Goal: Task Accomplishment & Management: Manage account settings

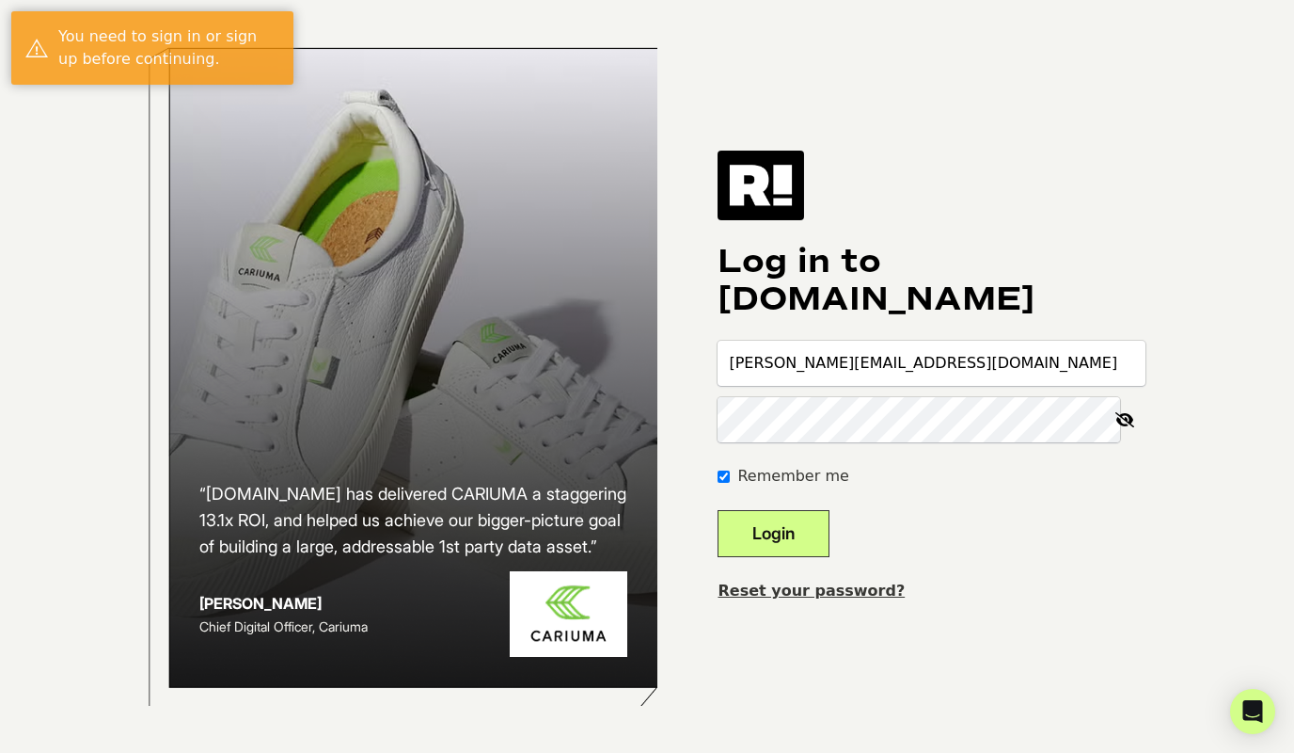
type input "[PERSON_NAME][EMAIL_ADDRESS][DOMAIN_NAME]"
click at [718, 510] on button "Login" at bounding box center [774, 533] width 112 height 47
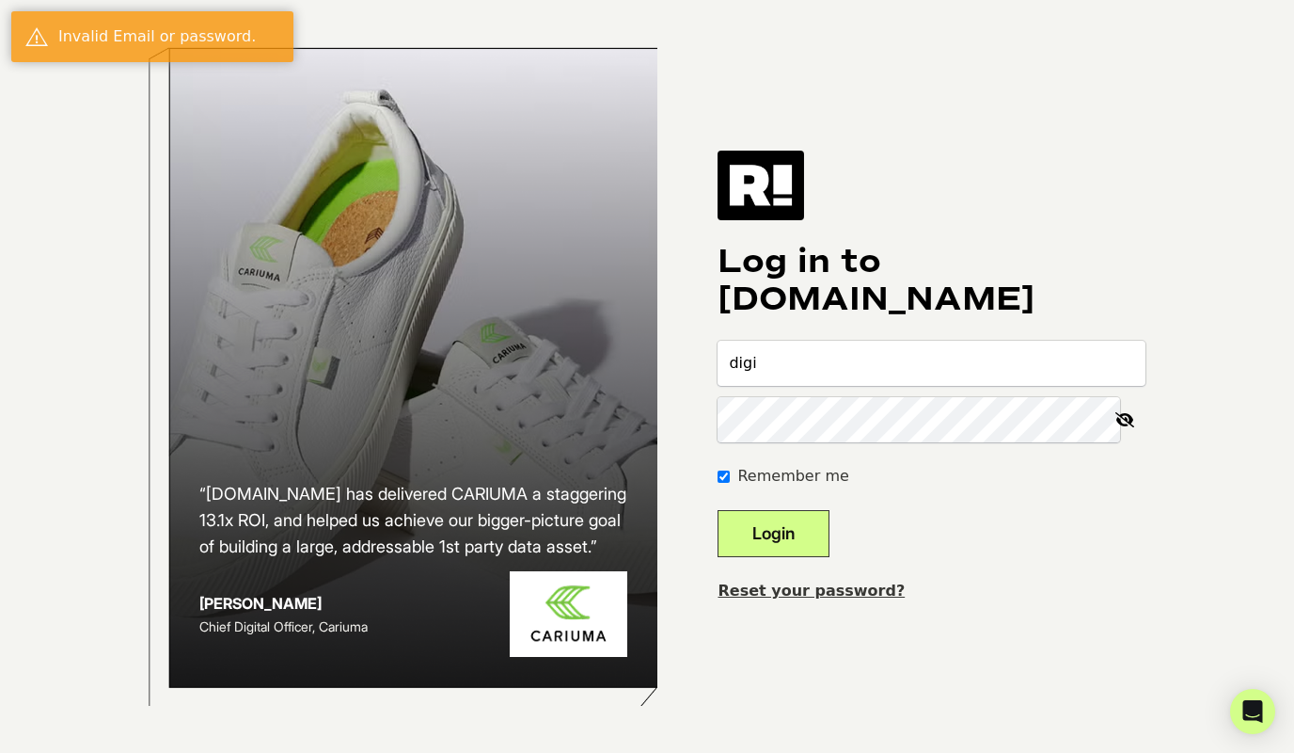
type input "digital@beardbrand.com"
click at [718, 510] on button "Login" at bounding box center [774, 533] width 112 height 47
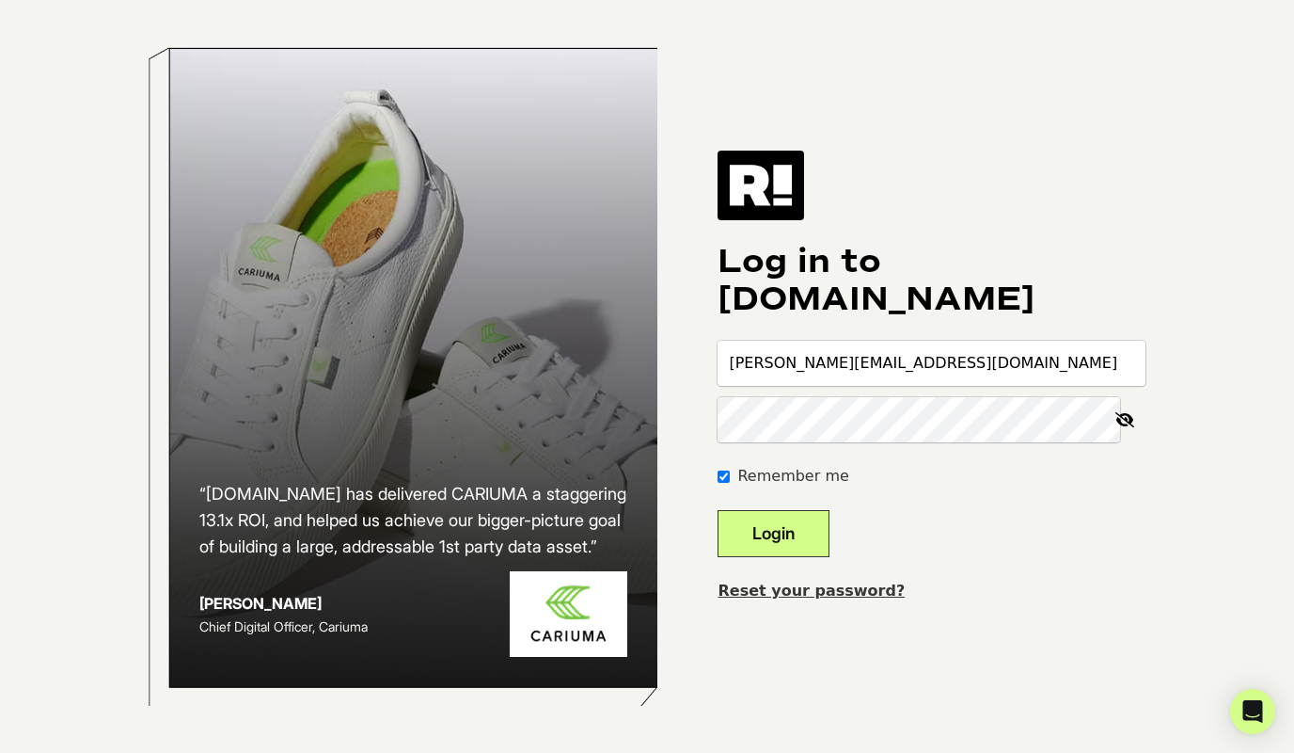
type input "[PERSON_NAME][EMAIL_ADDRESS][DOMAIN_NAME]"
click at [1116, 414] on icon at bounding box center [1124, 419] width 41 height 45
click at [718, 510] on button "Login" at bounding box center [774, 533] width 112 height 47
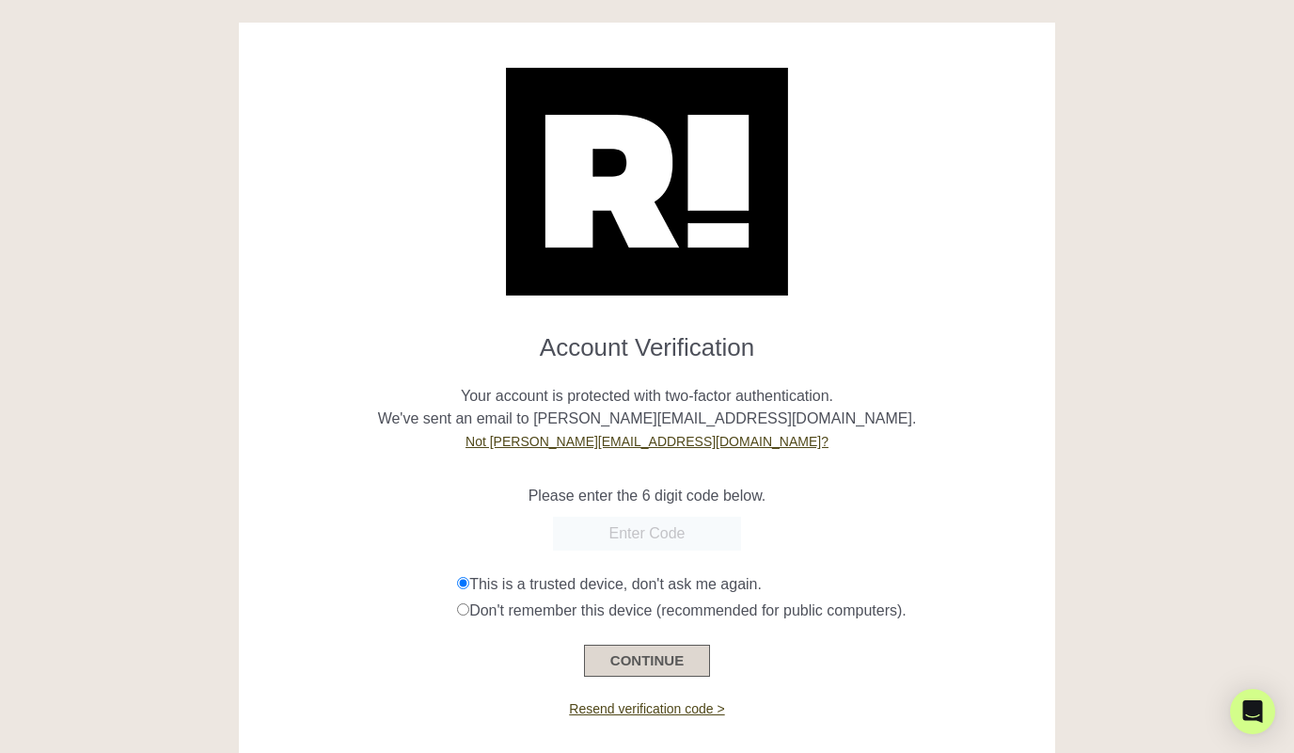
click at [668, 668] on button "CONTINUE" at bounding box center [647, 660] width 126 height 32
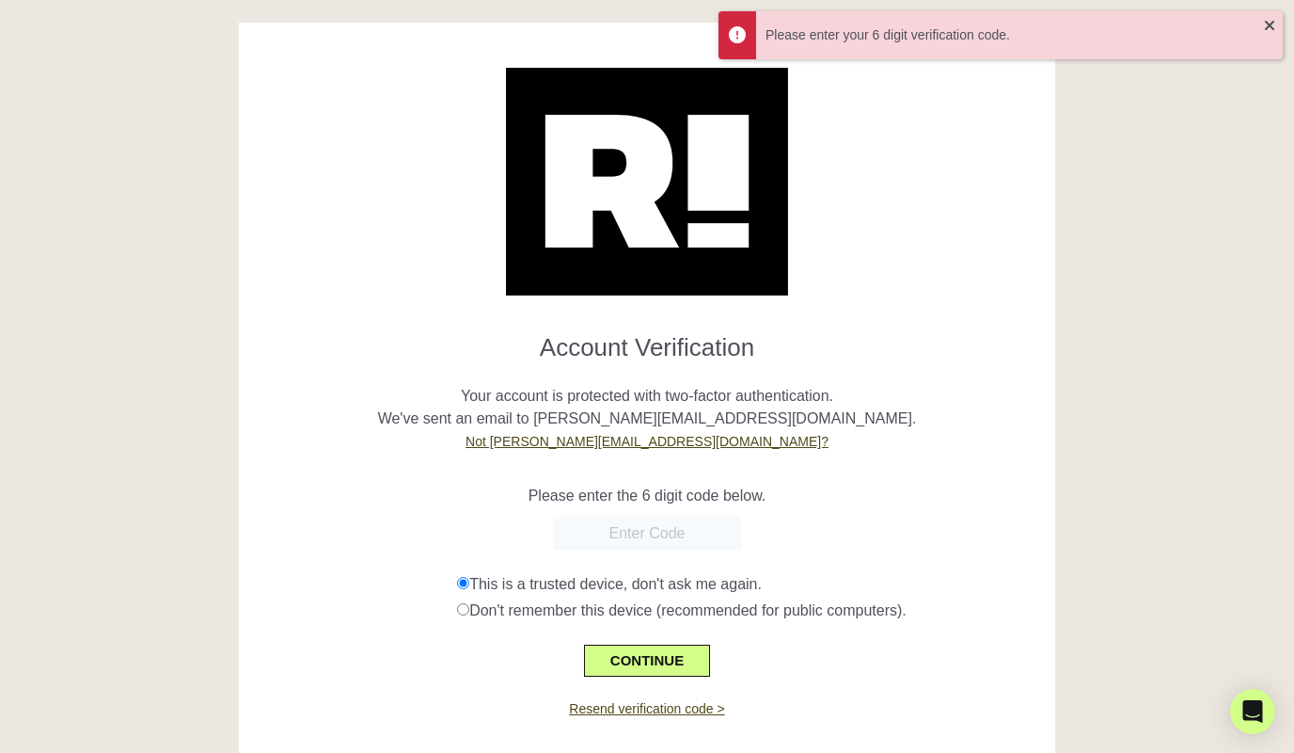
click at [622, 536] on input "text" at bounding box center [647, 533] width 188 height 34
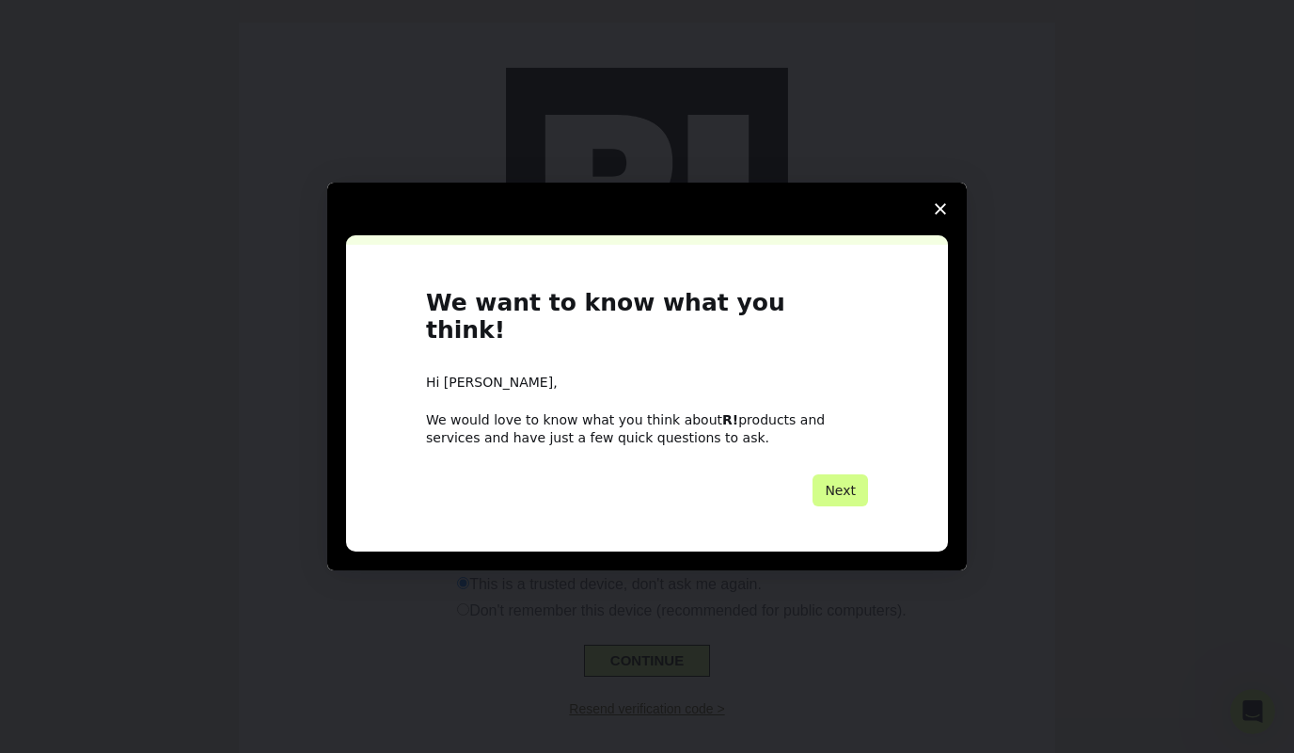
click at [945, 214] on polygon "Close survey" at bounding box center [940, 208] width 11 height 11
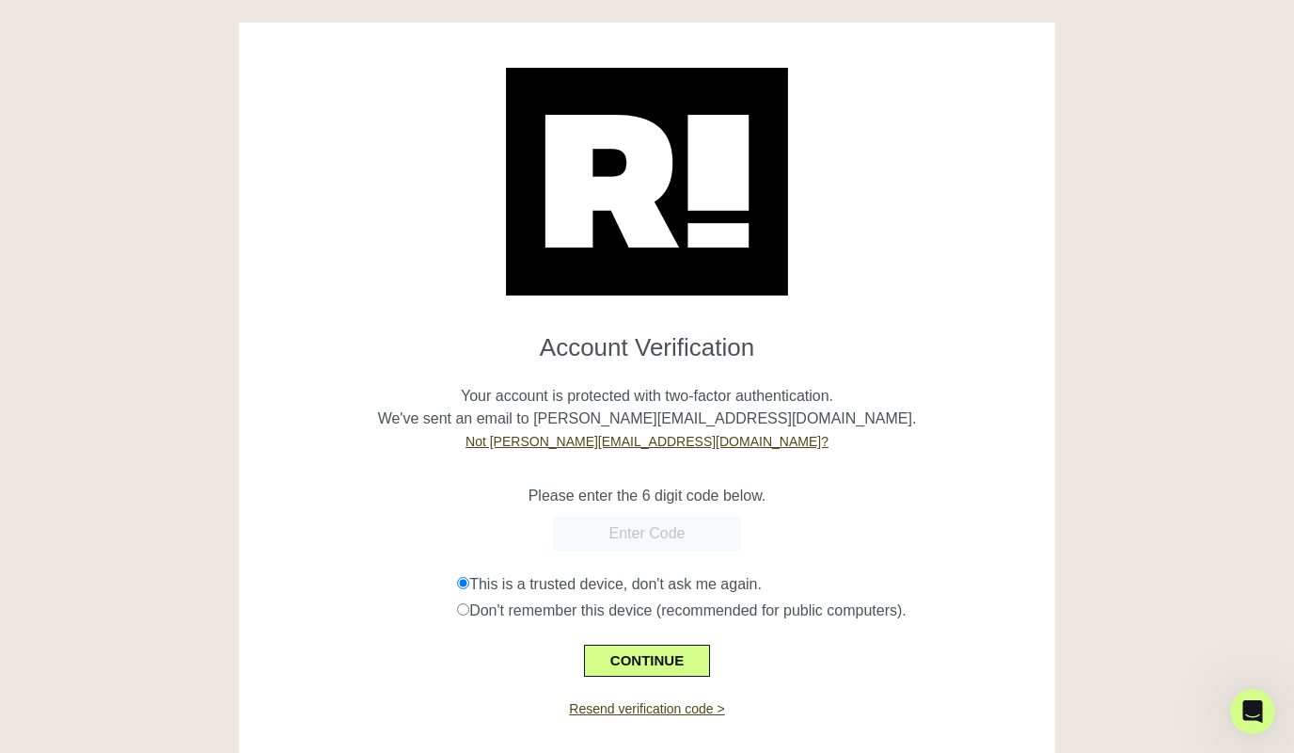
click at [684, 535] on input "text" at bounding box center [647, 533] width 188 height 34
type input "251326"
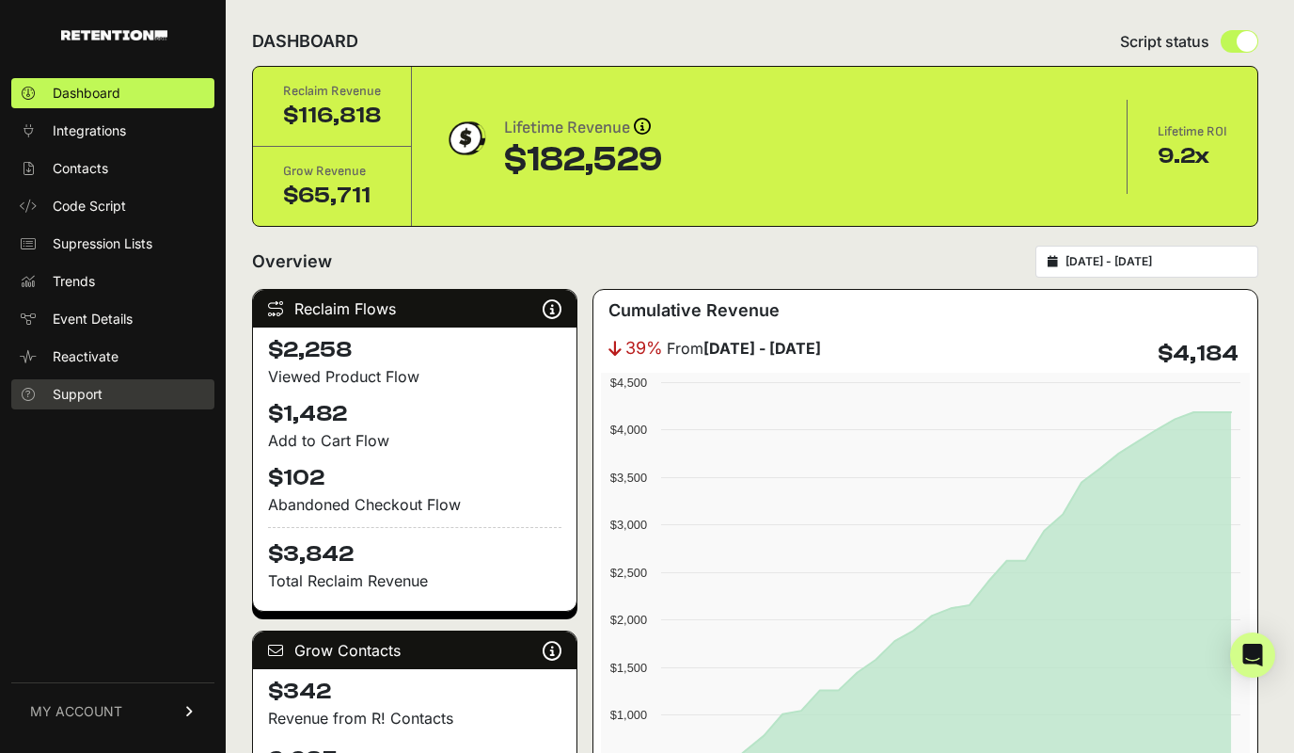
scroll to position [40, 0]
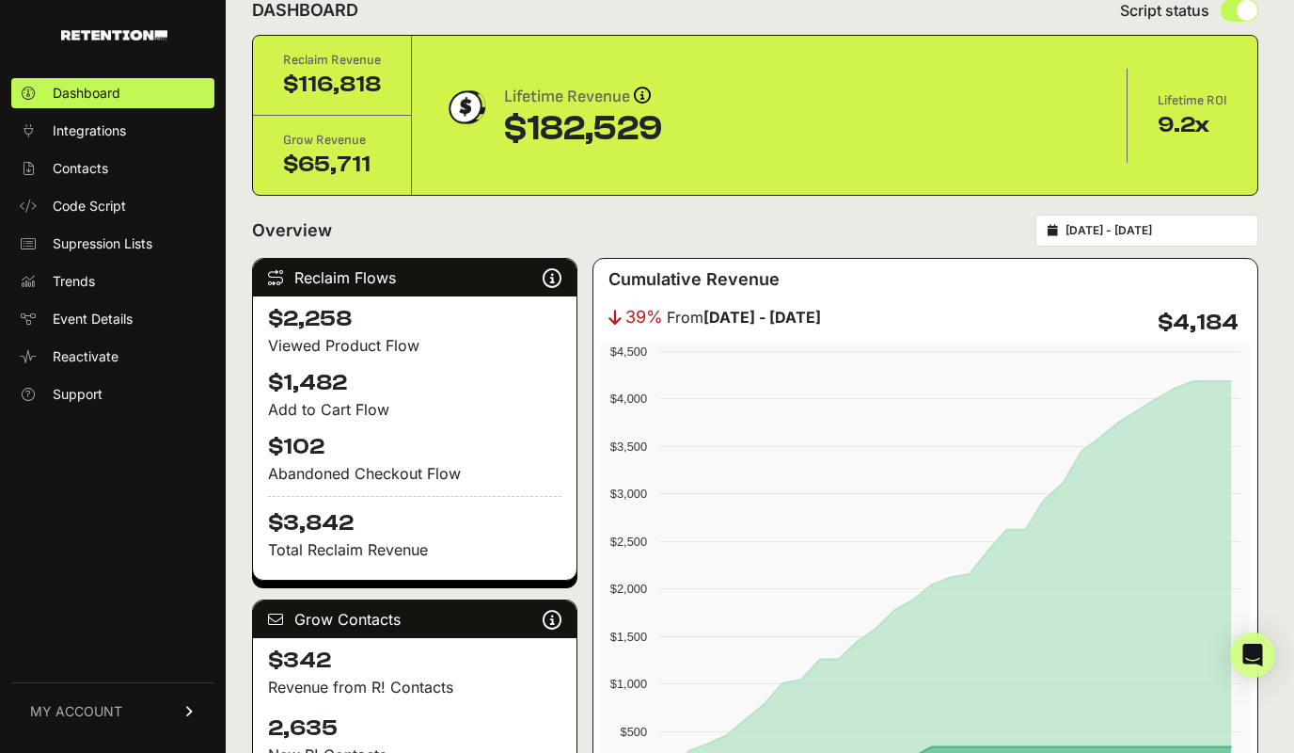
click at [111, 710] on span "MY ACCOUNT" at bounding box center [76, 711] width 92 height 19
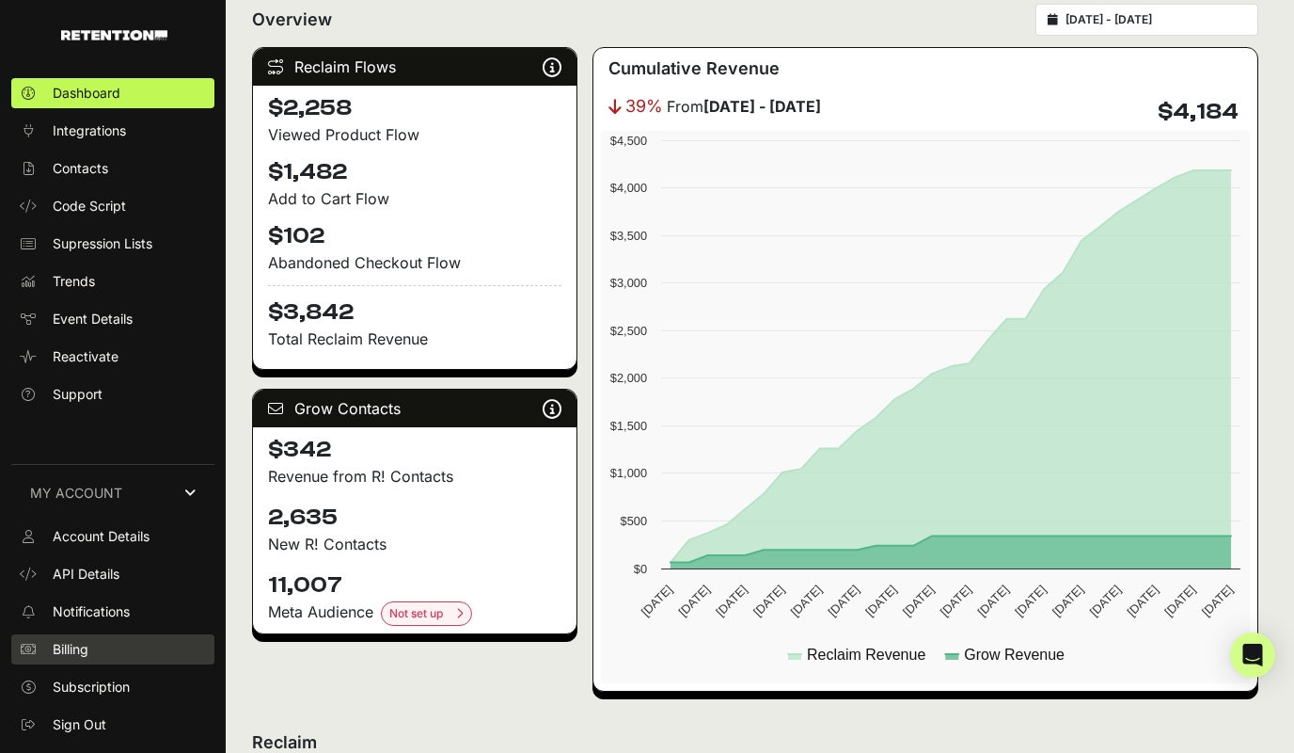
scroll to position [272, 0]
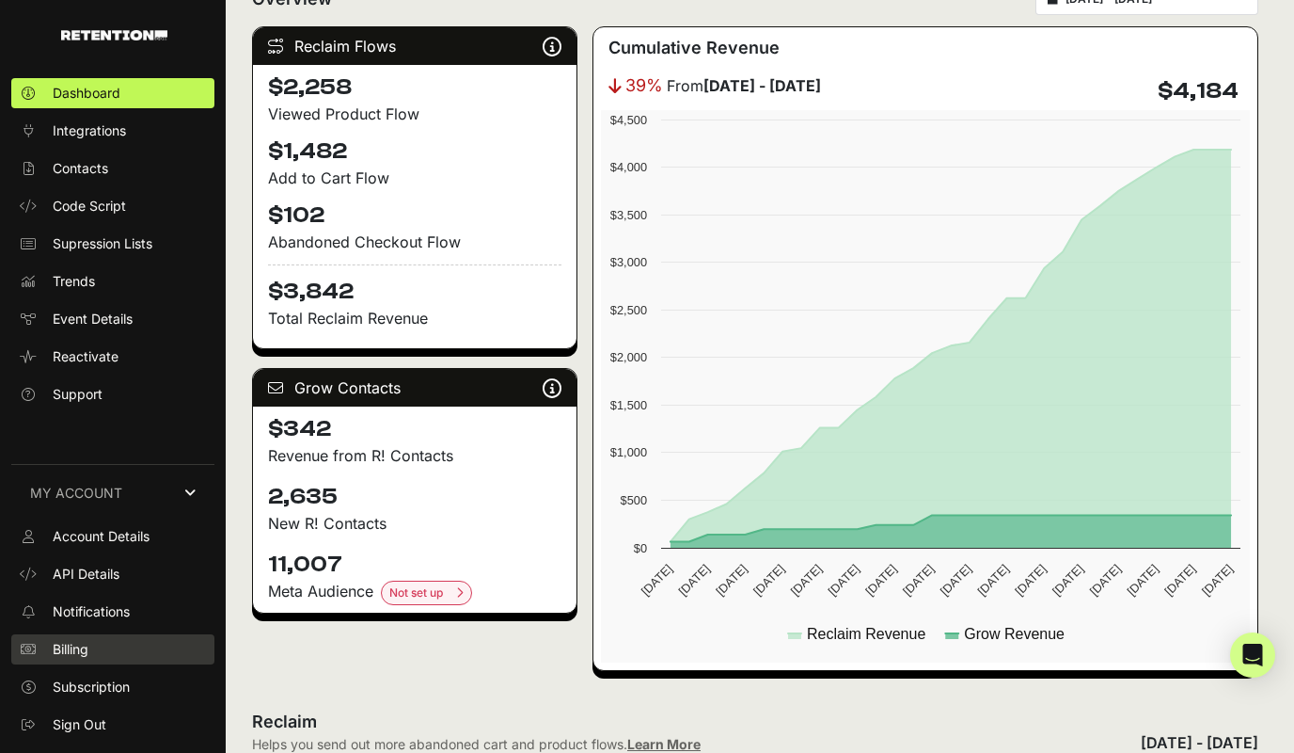
click at [69, 643] on span "Billing" at bounding box center [71, 649] width 36 height 19
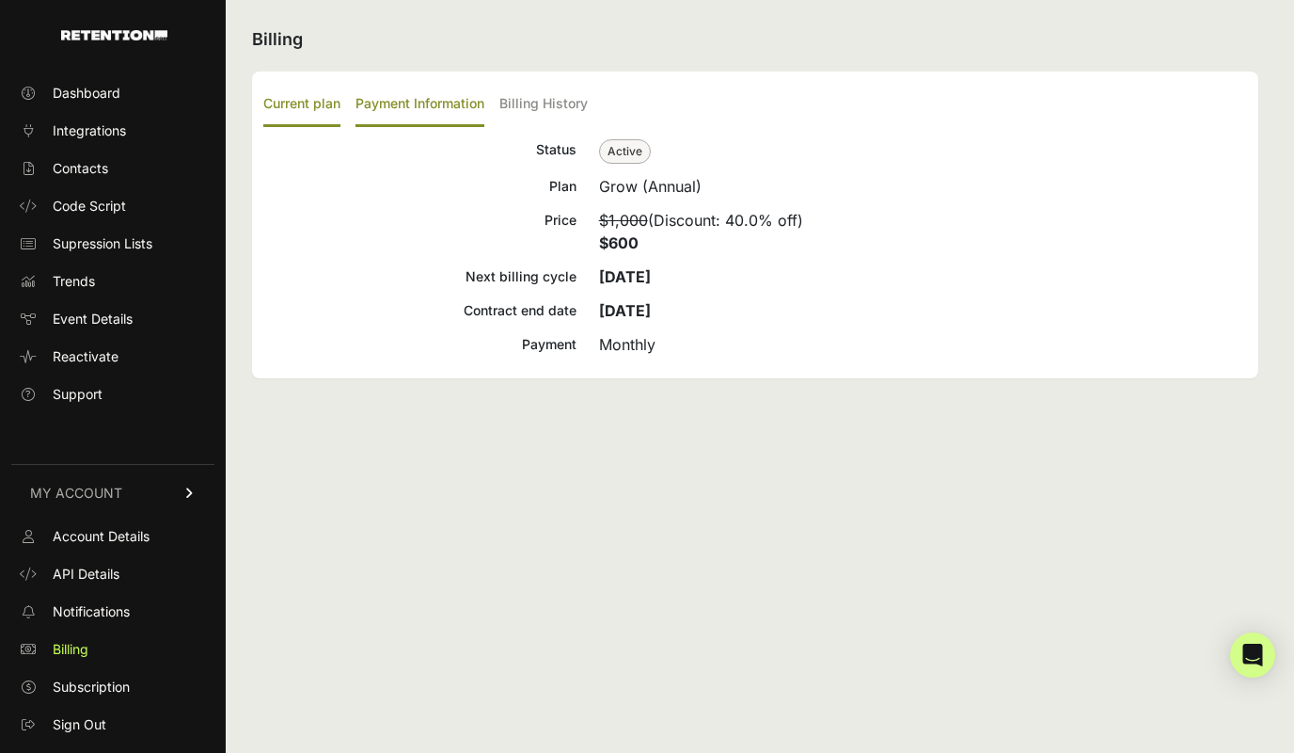
click at [441, 106] on label "Payment Information" at bounding box center [420, 105] width 129 height 44
click at [0, 0] on input "Payment Information" at bounding box center [0, 0] width 0 height 0
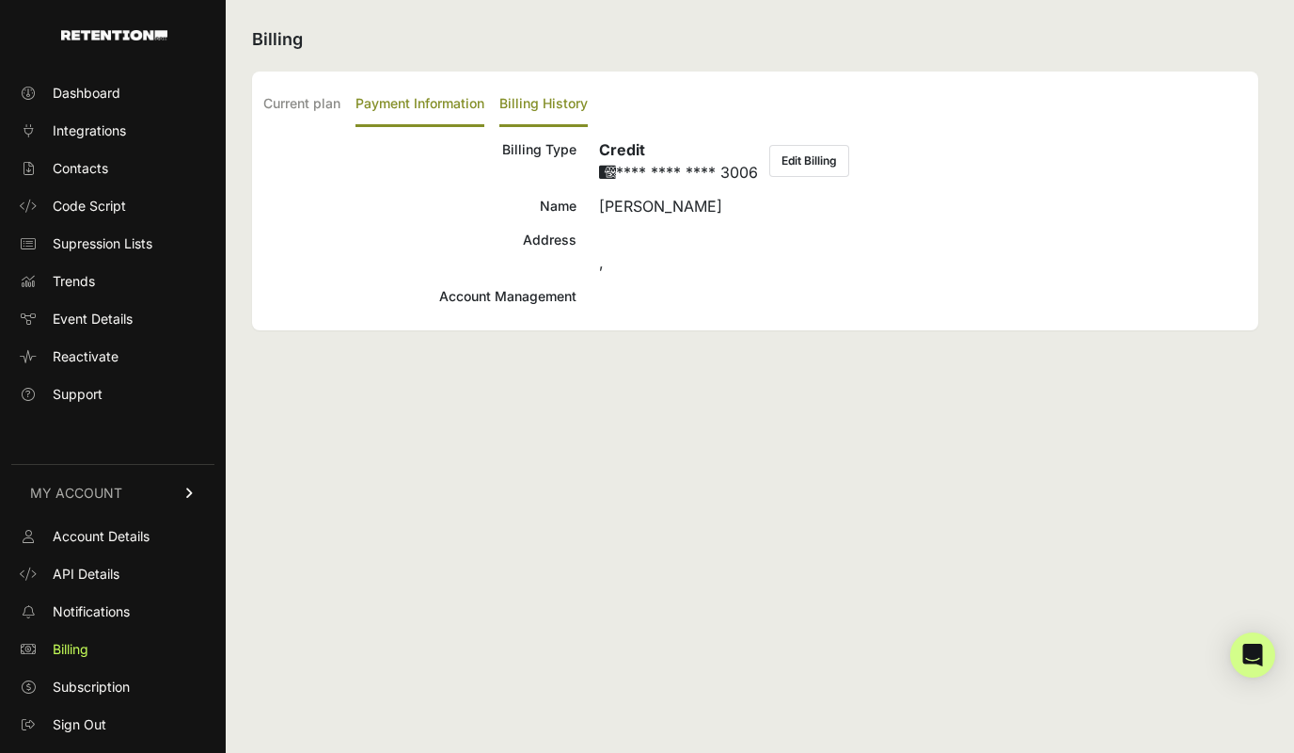
click at [549, 105] on label "Billing History" at bounding box center [544, 105] width 88 height 44
click at [0, 0] on input "Billing History" at bounding box center [0, 0] width 0 height 0
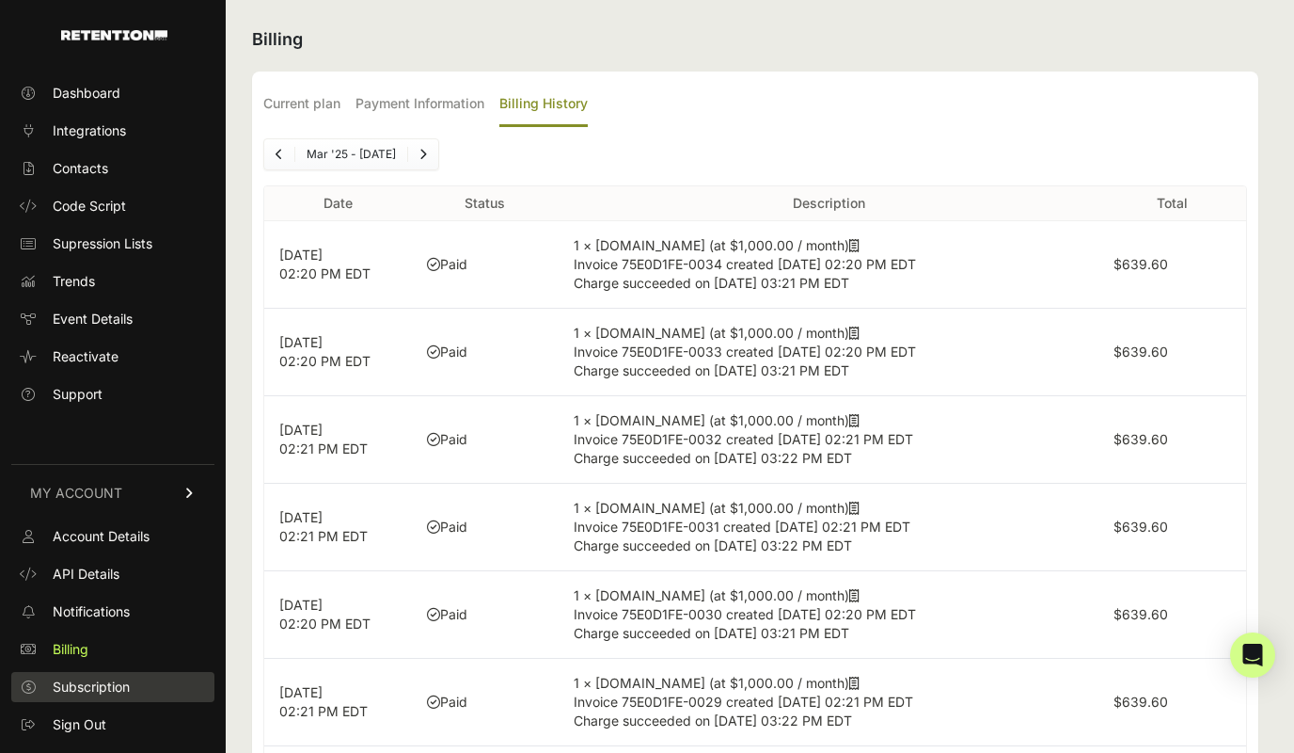
click at [120, 683] on span "Subscription" at bounding box center [91, 686] width 77 height 19
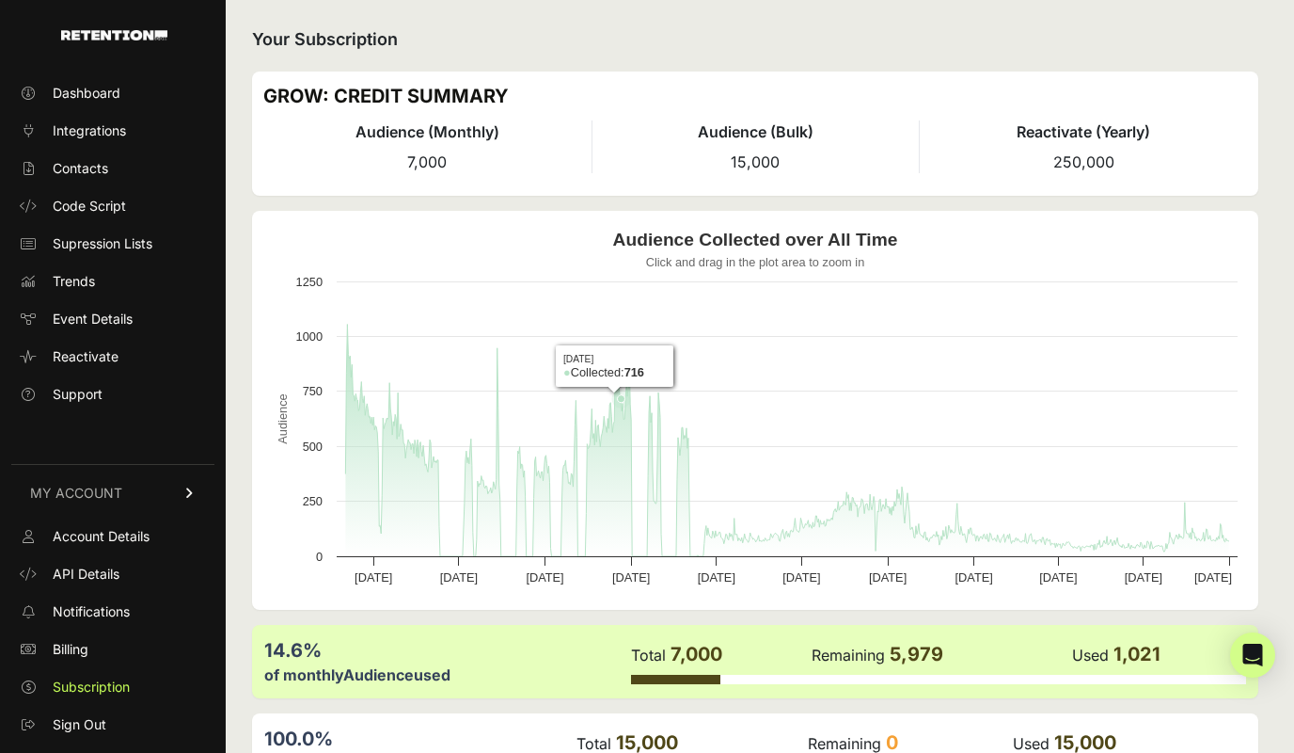
scroll to position [21, 0]
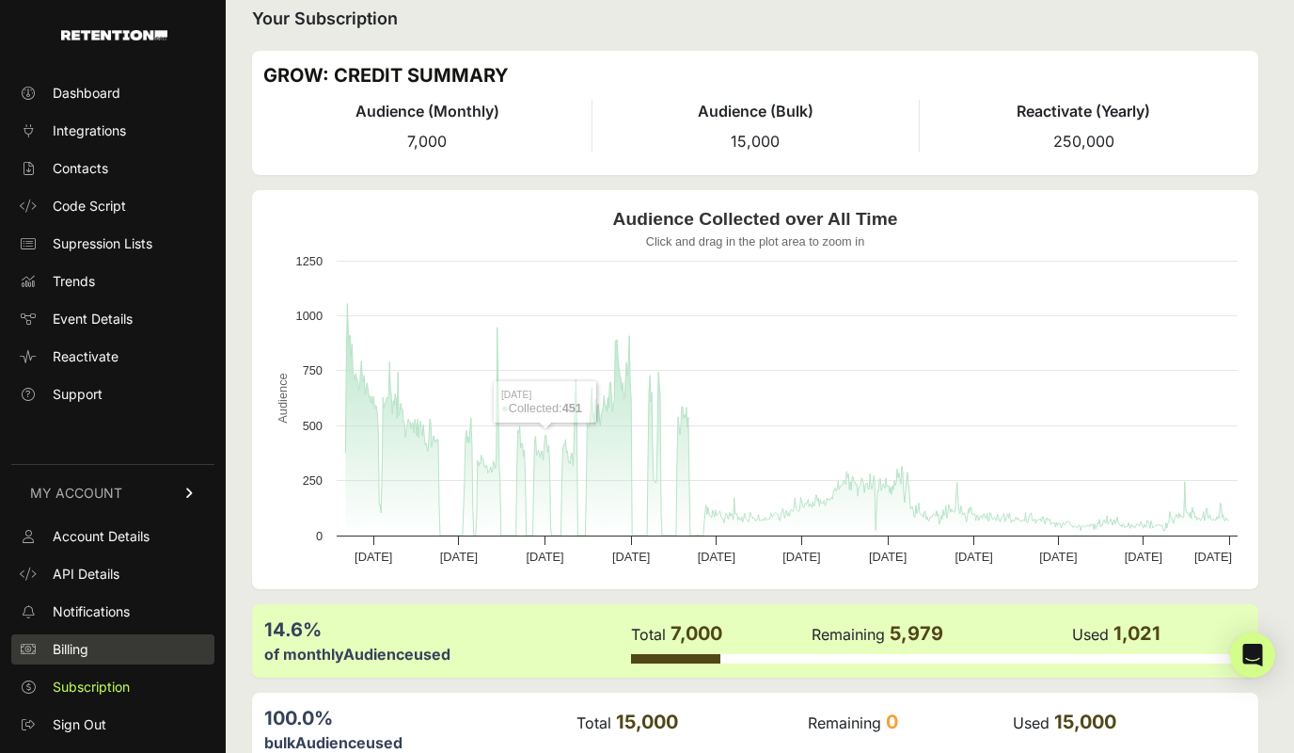
click at [92, 648] on link "Billing" at bounding box center [112, 649] width 203 height 30
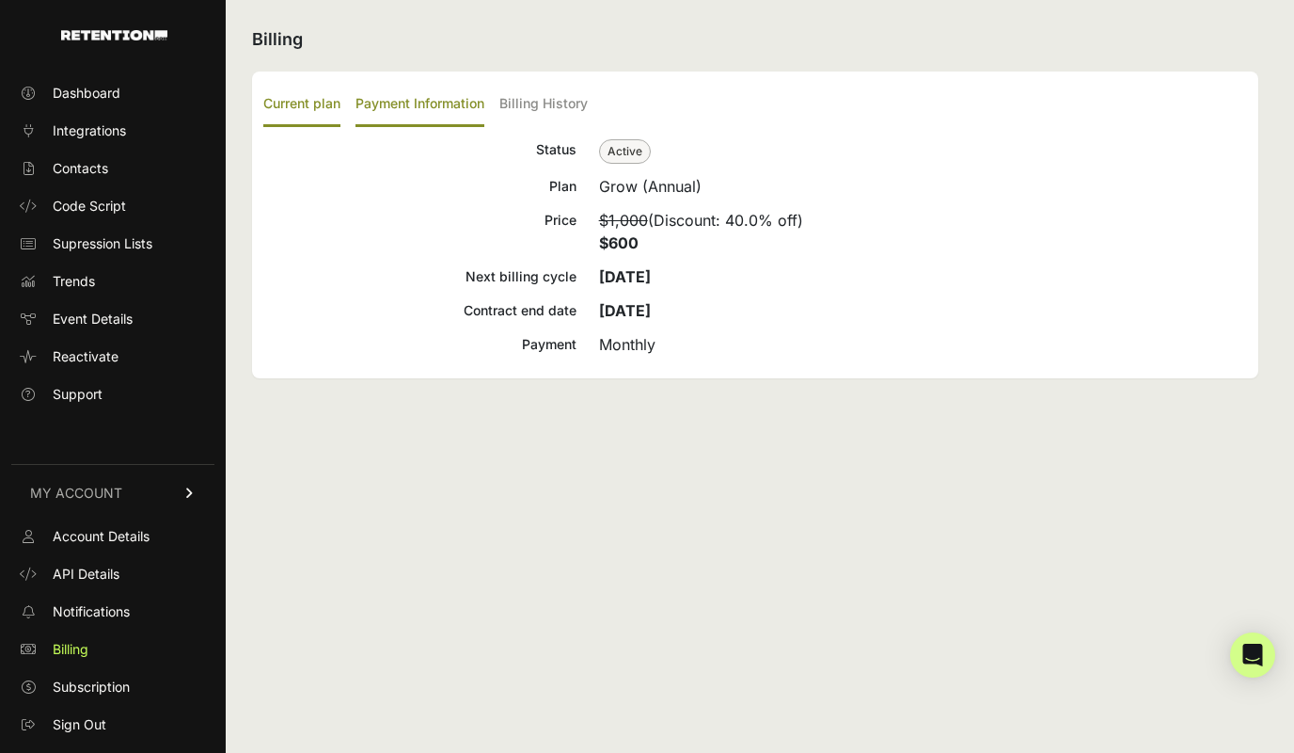
click at [405, 109] on label "Payment Information" at bounding box center [420, 105] width 129 height 44
click at [0, 0] on input "Payment Information" at bounding box center [0, 0] width 0 height 0
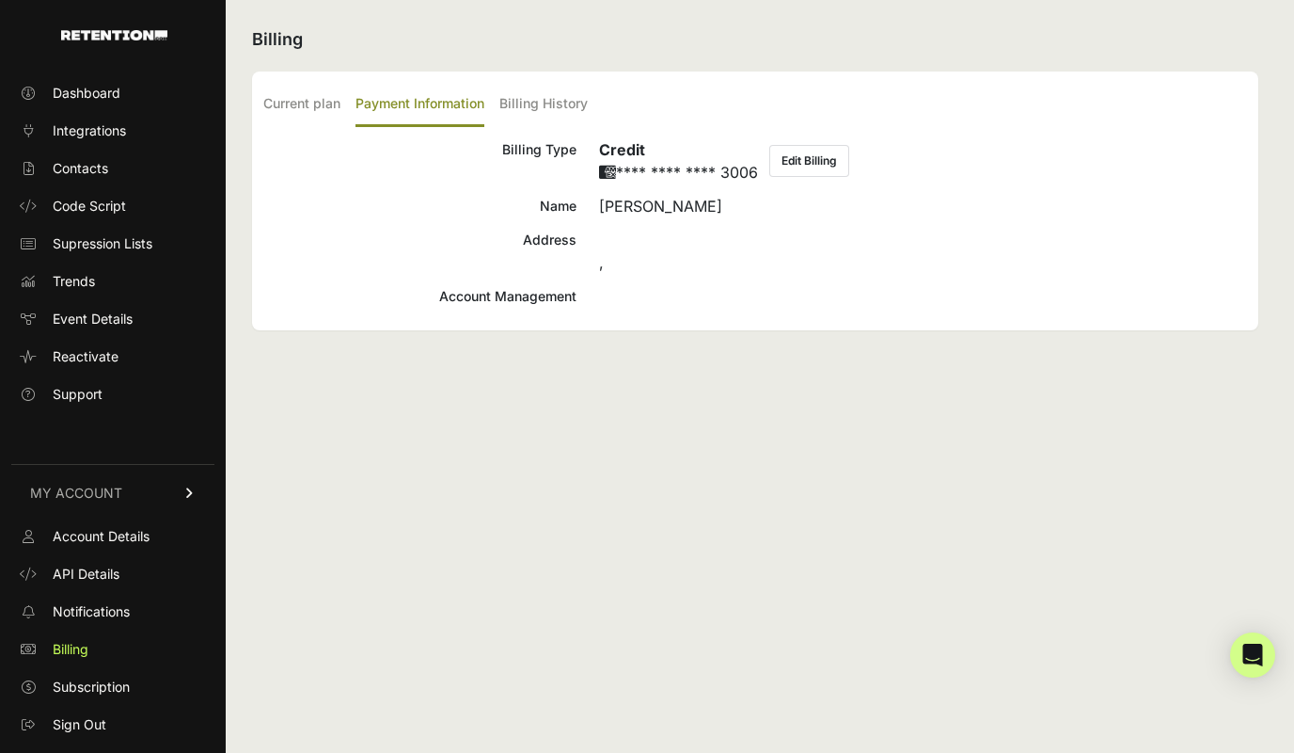
click at [499, 305] on div "Account Management" at bounding box center [419, 296] width 313 height 23
click at [325, 99] on label "Current plan" at bounding box center [301, 105] width 77 height 44
click at [0, 0] on input "Current plan" at bounding box center [0, 0] width 0 height 0
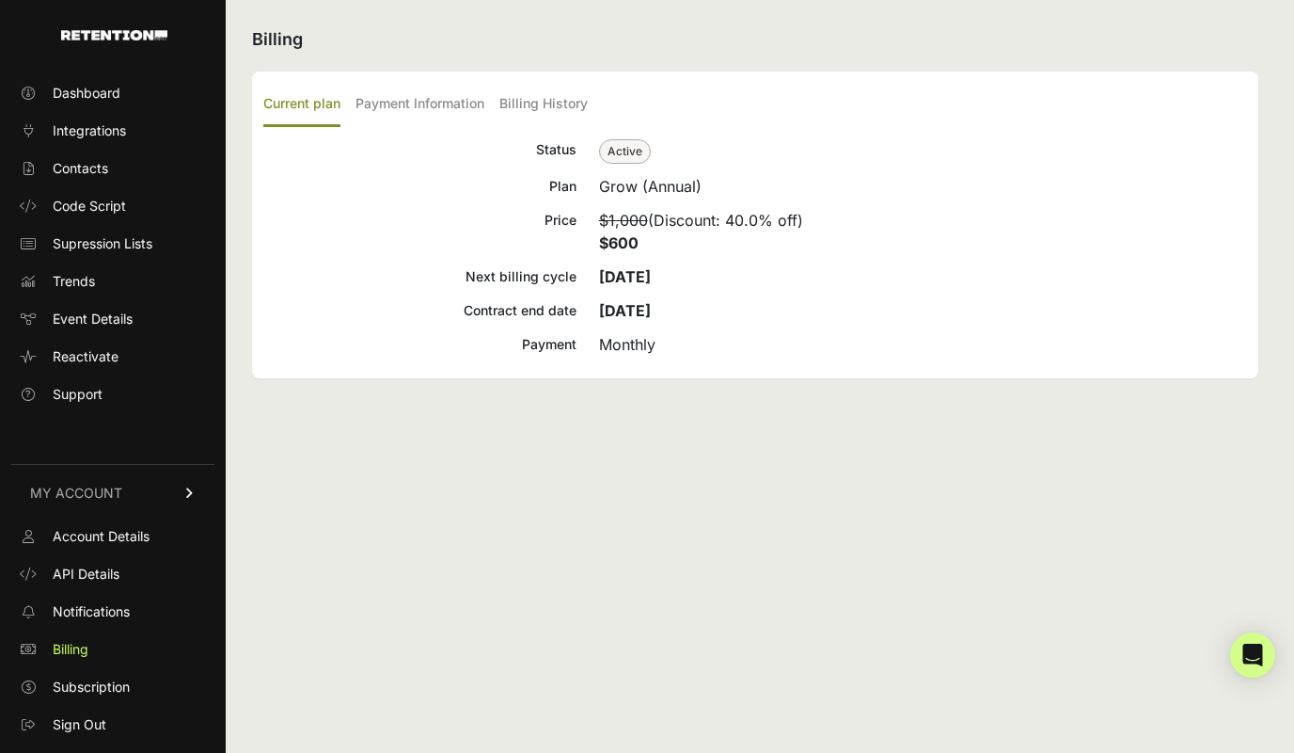
click at [618, 153] on span "Active" at bounding box center [625, 151] width 52 height 24
click at [119, 529] on span "Account Details" at bounding box center [101, 536] width 97 height 19
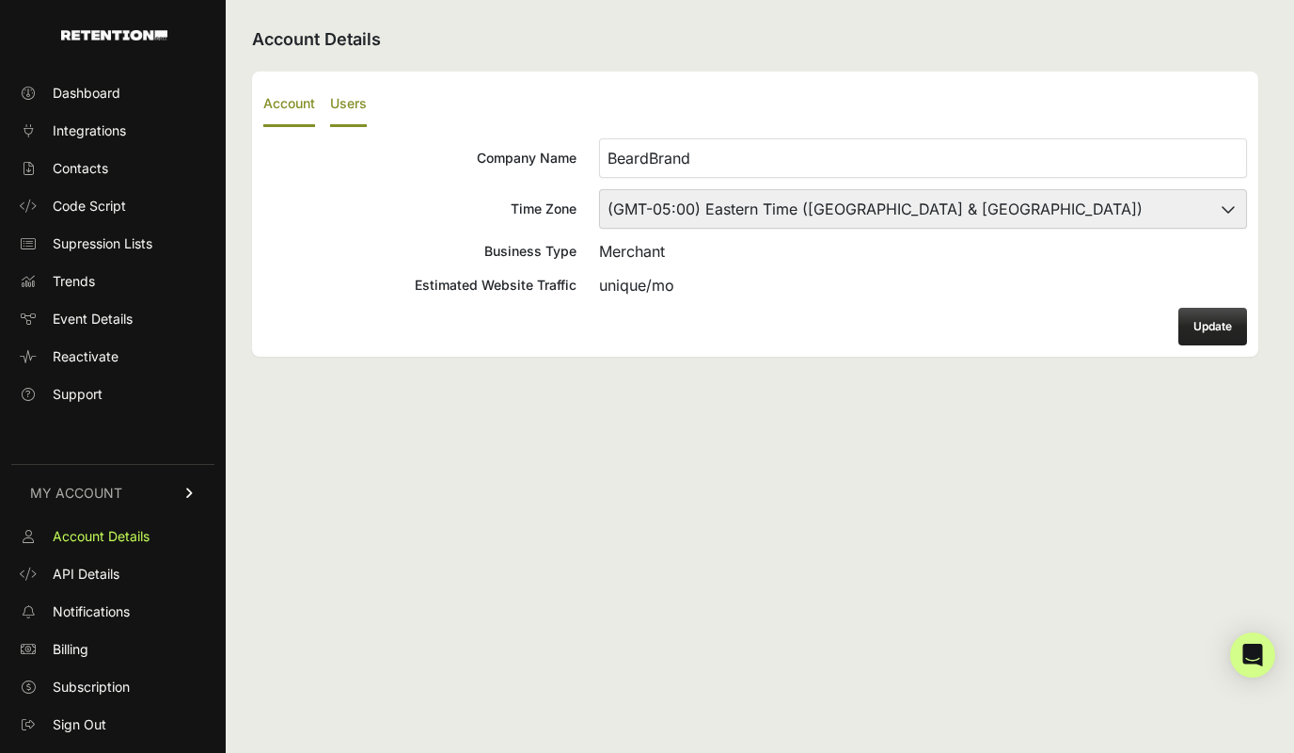
click at [360, 115] on label "Users" at bounding box center [348, 105] width 37 height 44
click at [0, 0] on input "Users" at bounding box center [0, 0] width 0 height 0
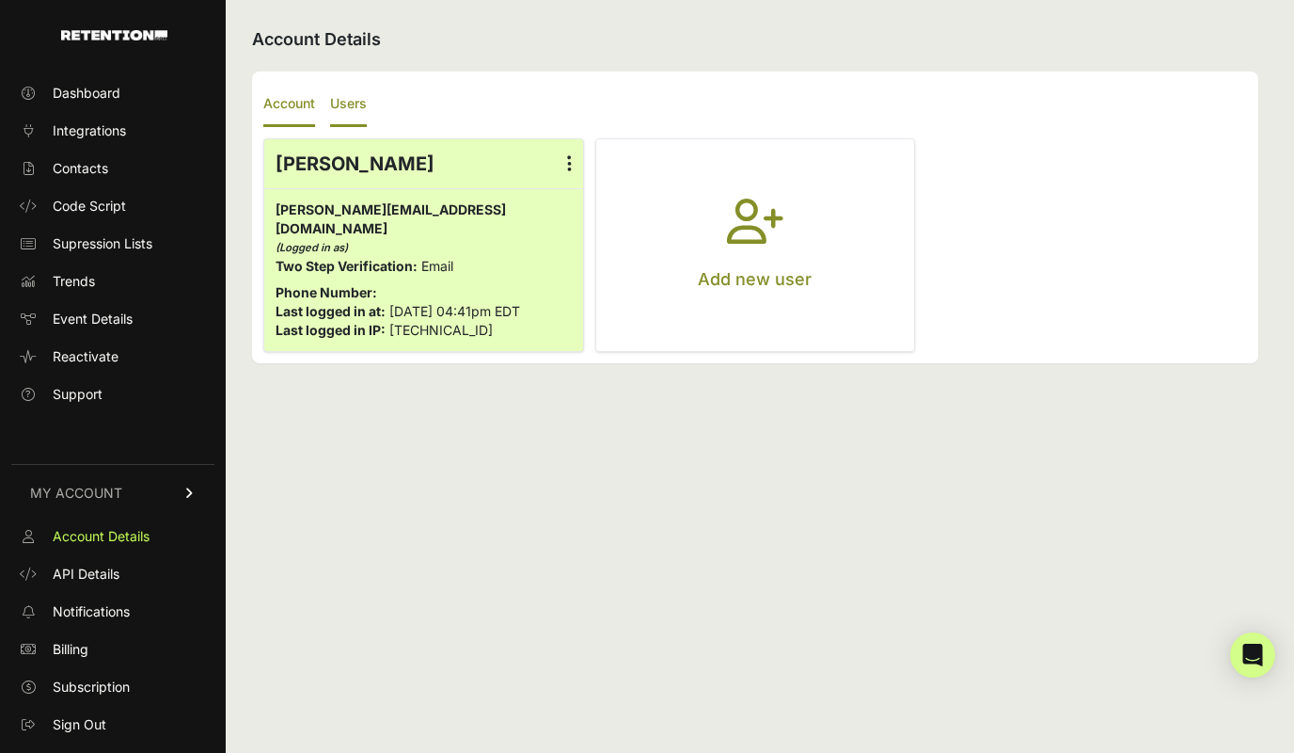
click at [290, 111] on label "Account" at bounding box center [289, 105] width 52 height 44
click at [0, 0] on input "Account" at bounding box center [0, 0] width 0 height 0
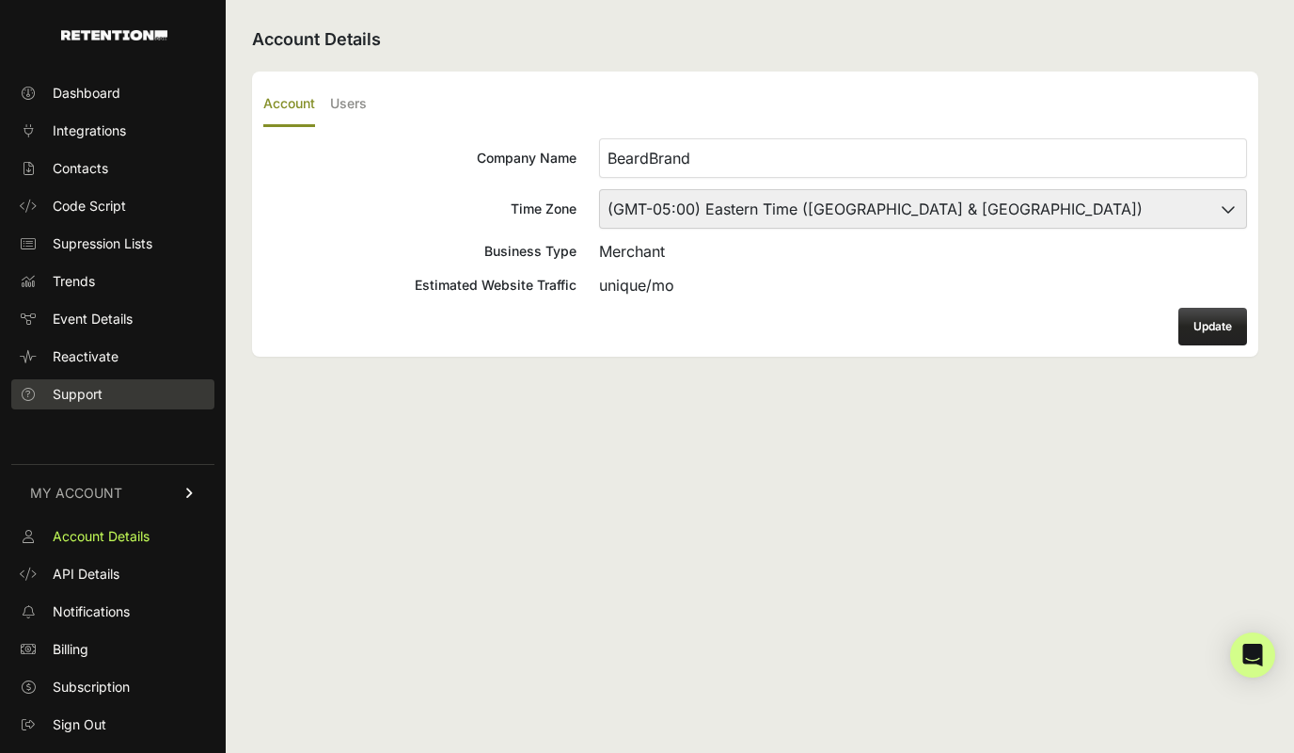
click at [76, 404] on link "Support" at bounding box center [112, 394] width 203 height 30
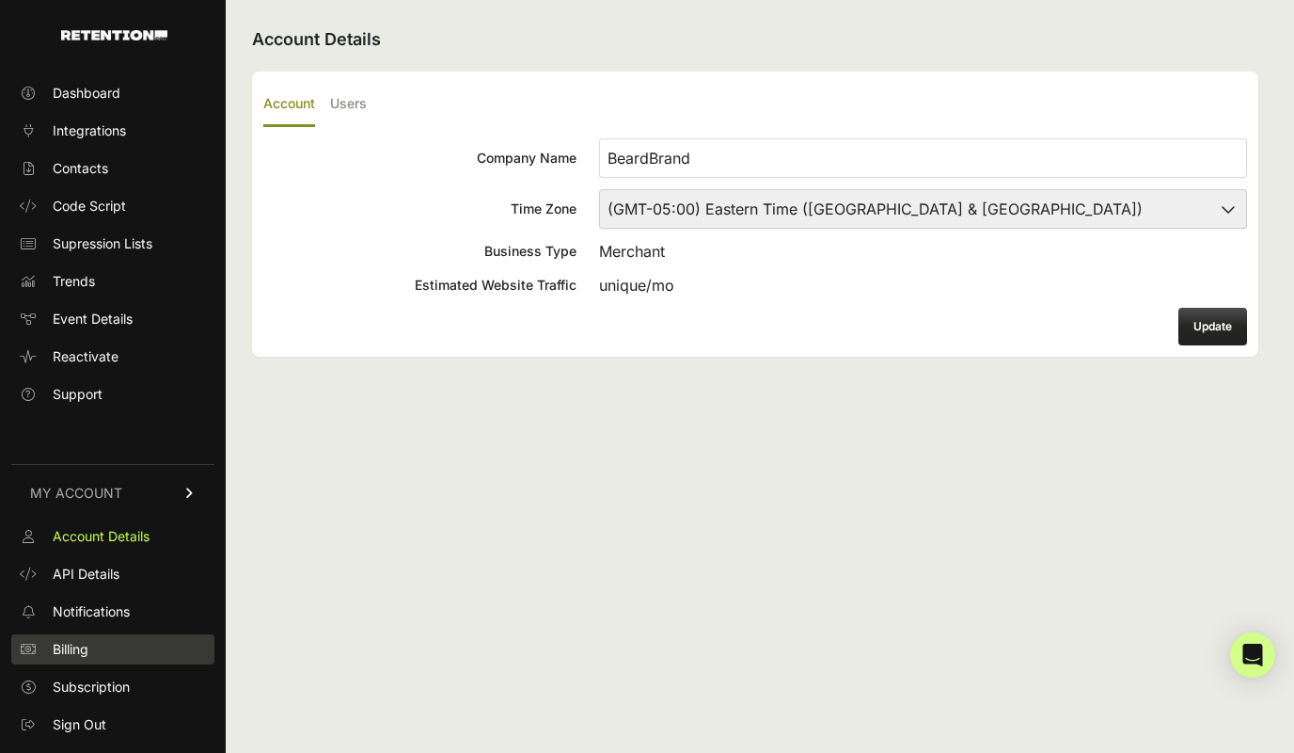
click at [75, 649] on span "Billing" at bounding box center [71, 649] width 36 height 19
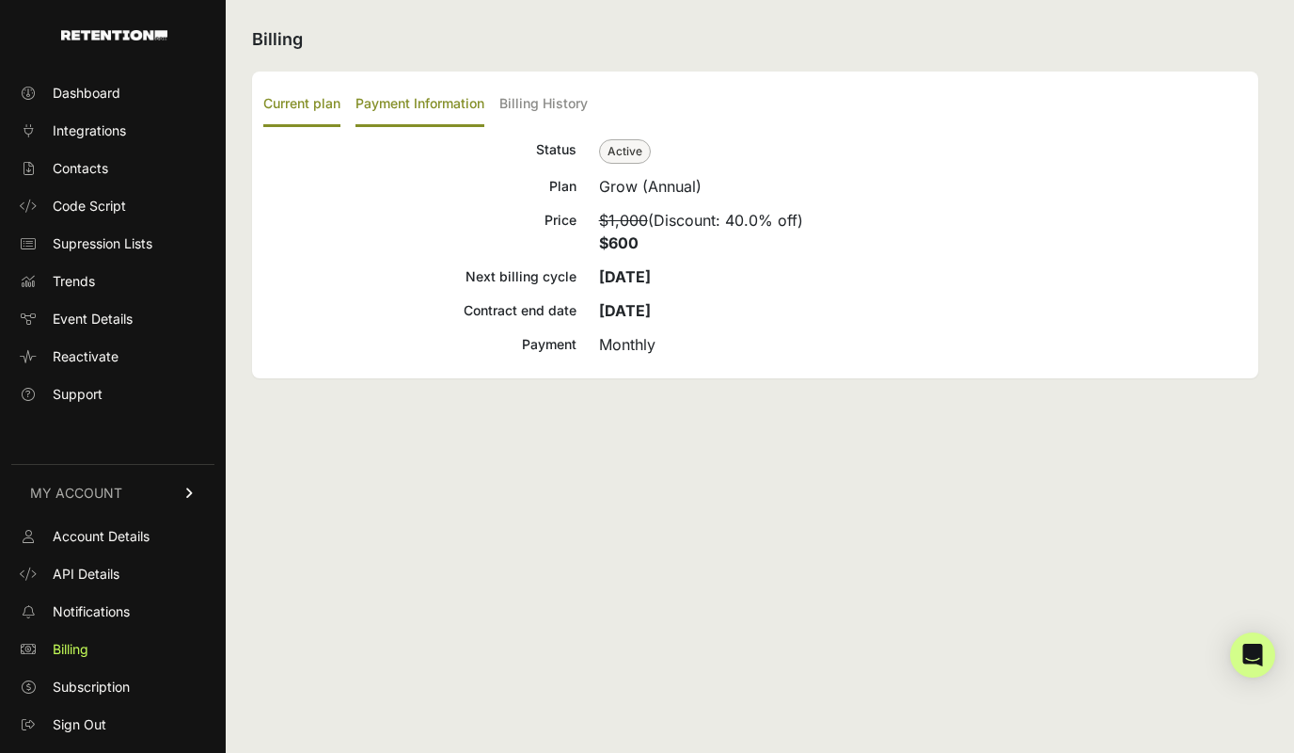
click at [442, 111] on label "Payment Information" at bounding box center [420, 105] width 129 height 44
click at [0, 0] on input "Payment Information" at bounding box center [0, 0] width 0 height 0
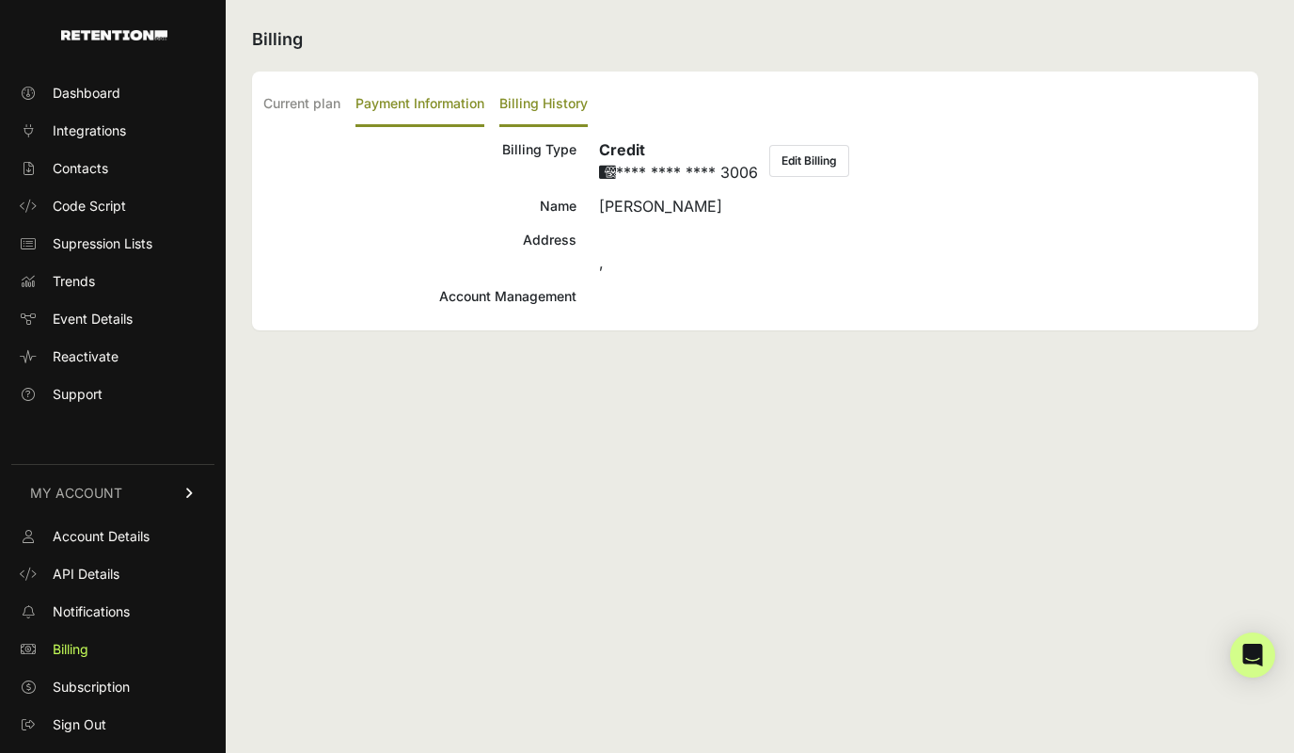
click at [557, 108] on label "Billing History" at bounding box center [544, 105] width 88 height 44
click at [0, 0] on input "Billing History" at bounding box center [0, 0] width 0 height 0
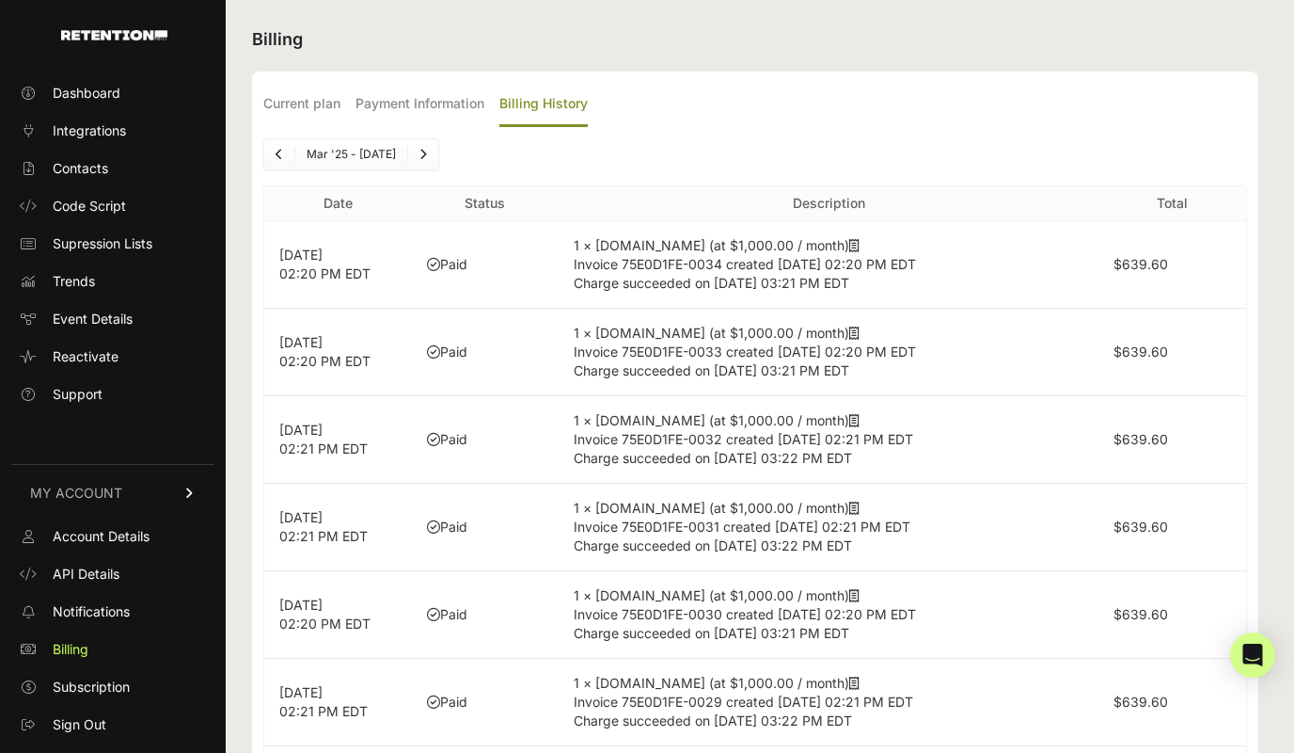
click at [432, 149] on link "Next" at bounding box center [423, 154] width 30 height 30
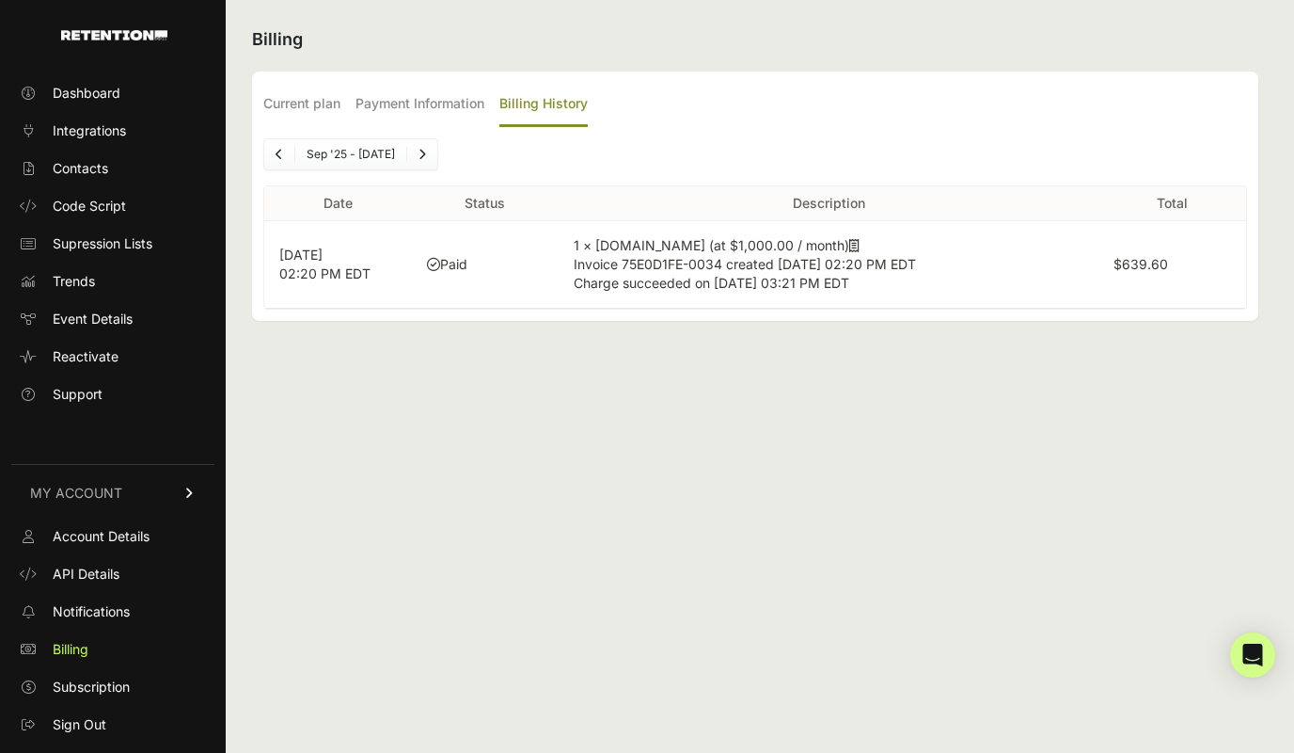
click at [273, 152] on link "Previous" at bounding box center [279, 154] width 30 height 30
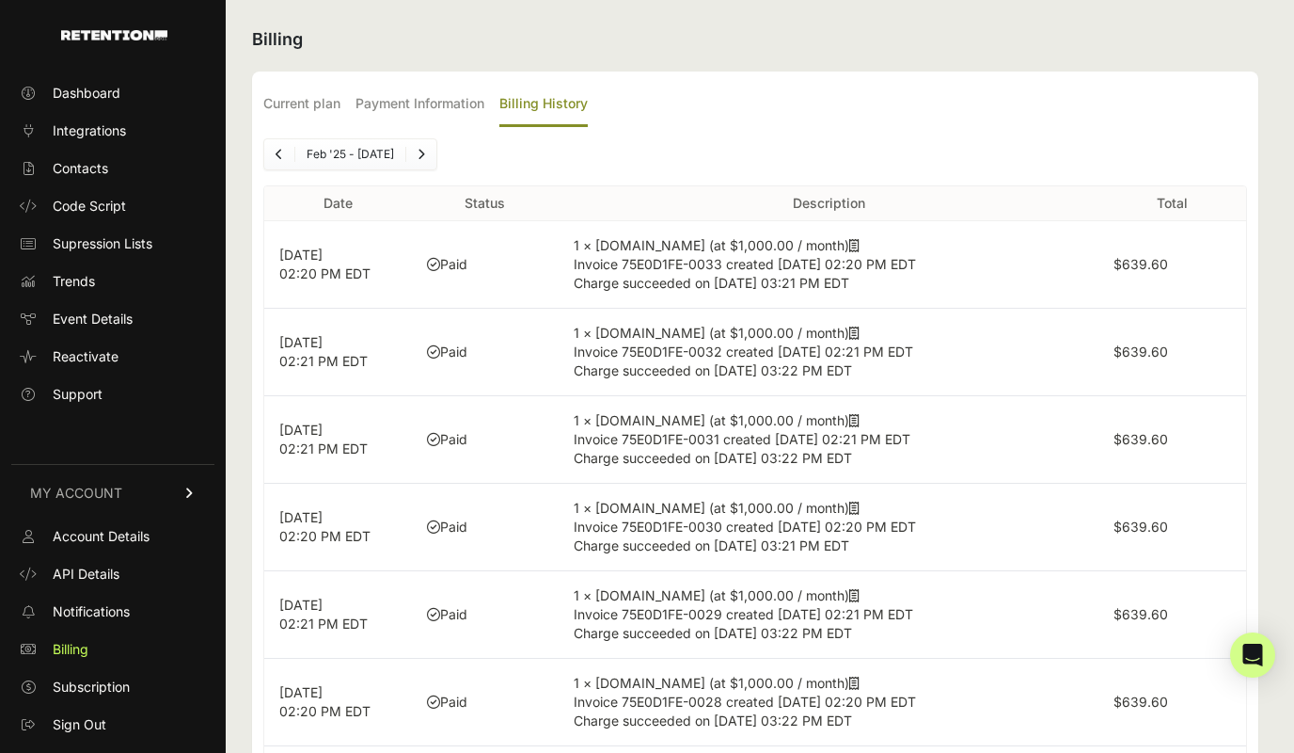
click at [273, 152] on link "Previous" at bounding box center [279, 154] width 30 height 30
click at [99, 606] on span "Notifications" at bounding box center [91, 611] width 77 height 19
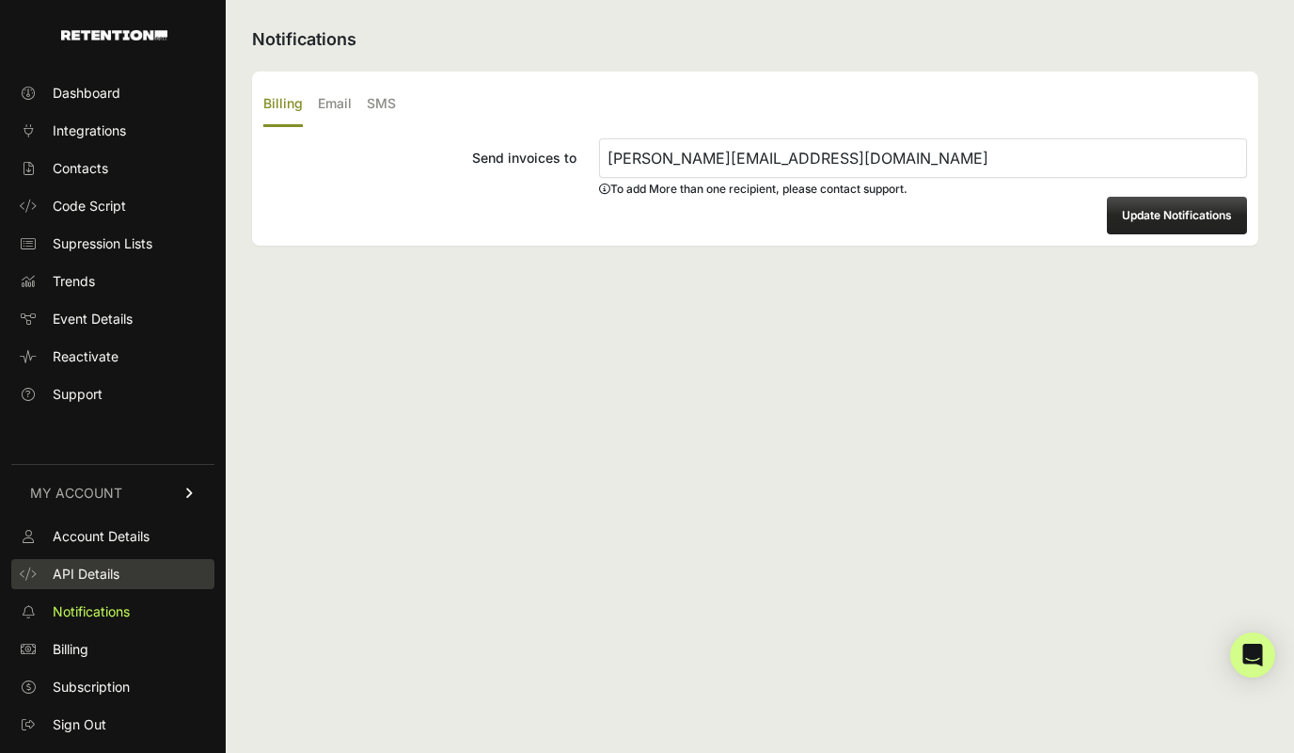
click at [103, 576] on span "API Details" at bounding box center [86, 573] width 67 height 19
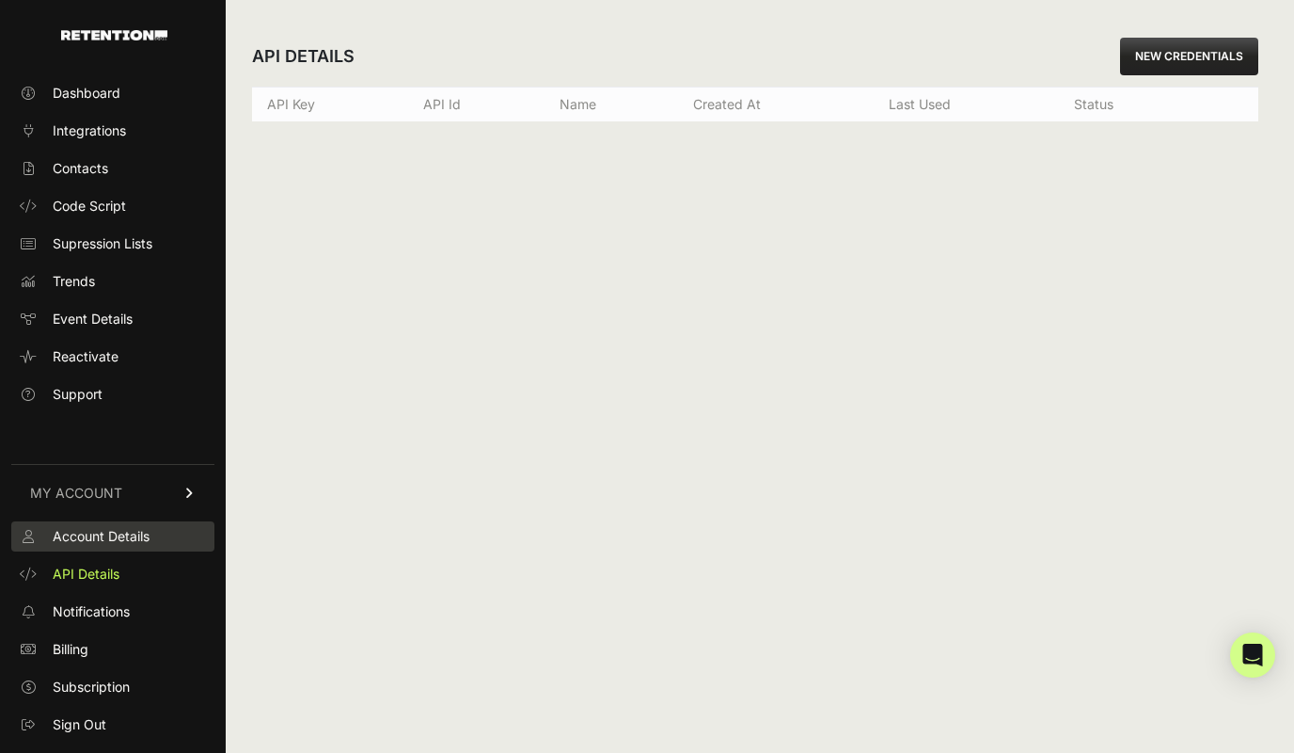
click at [65, 535] on span "Account Details" at bounding box center [101, 536] width 97 height 19
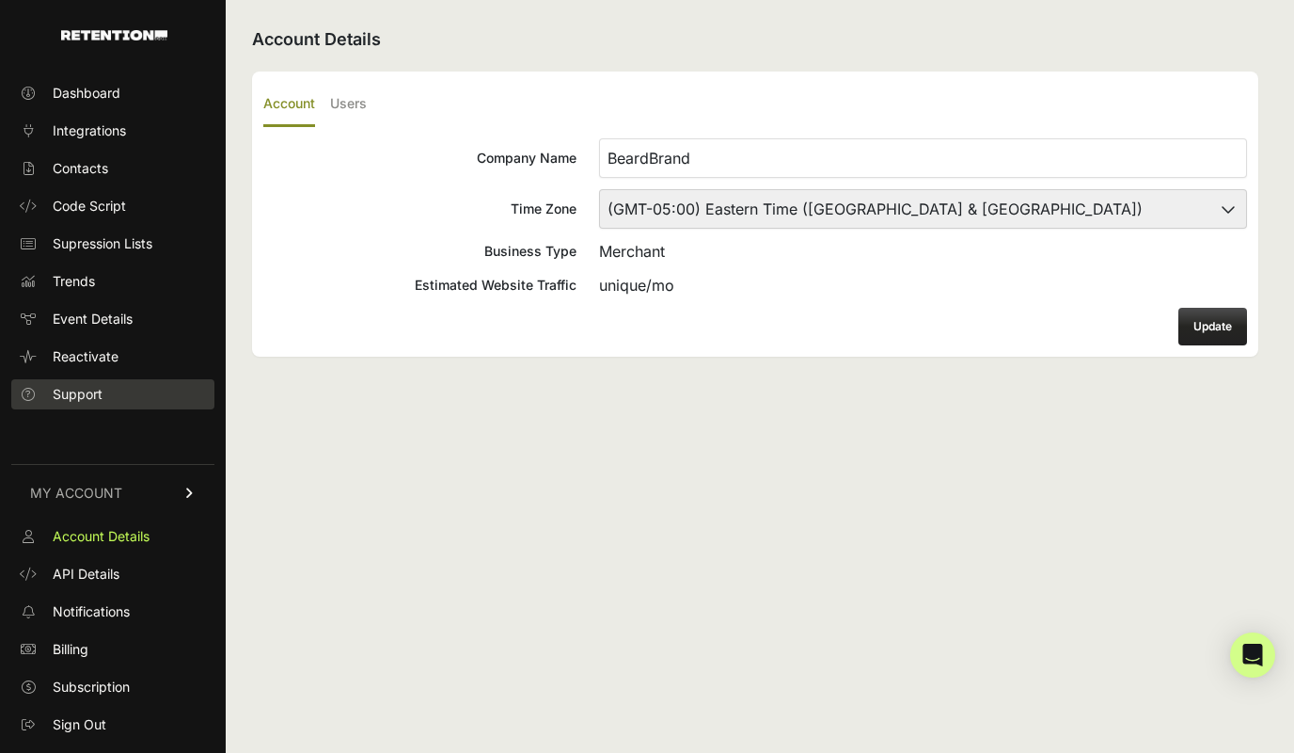
click at [72, 393] on span "Support" at bounding box center [78, 394] width 50 height 19
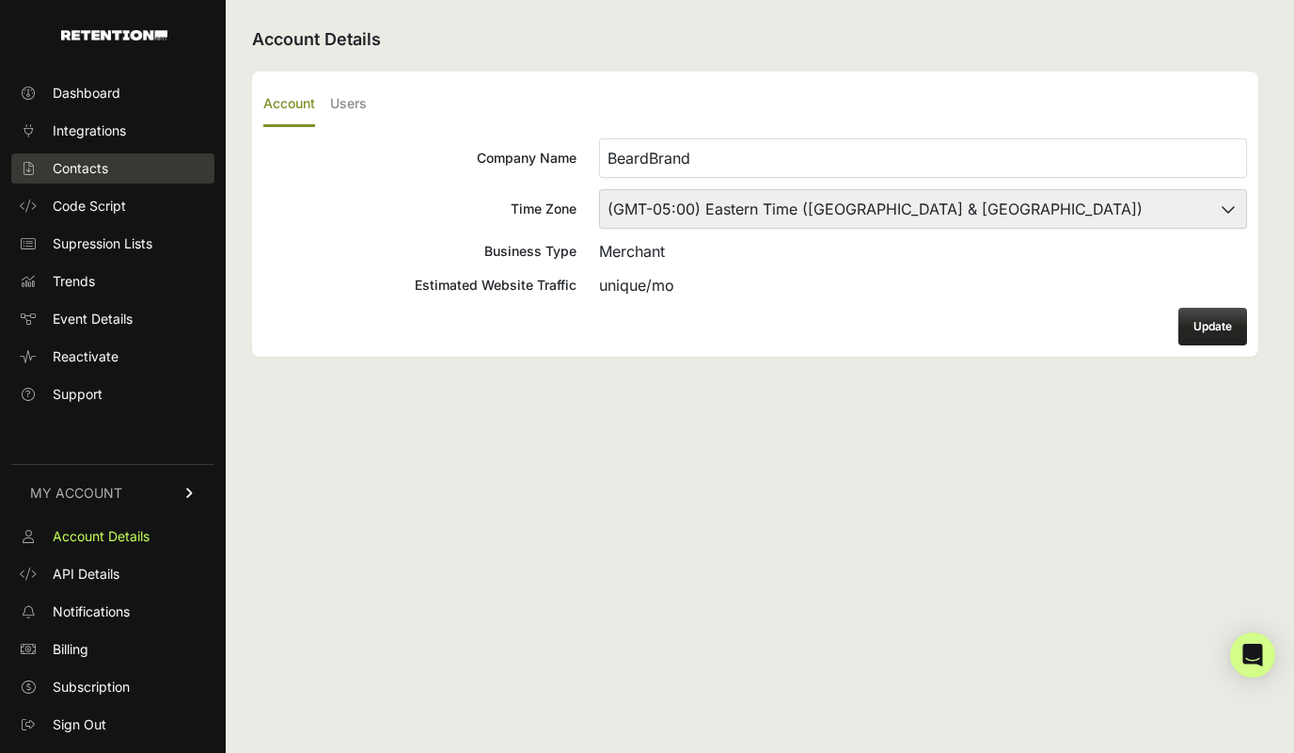
click at [91, 171] on span "Contacts" at bounding box center [81, 168] width 56 height 19
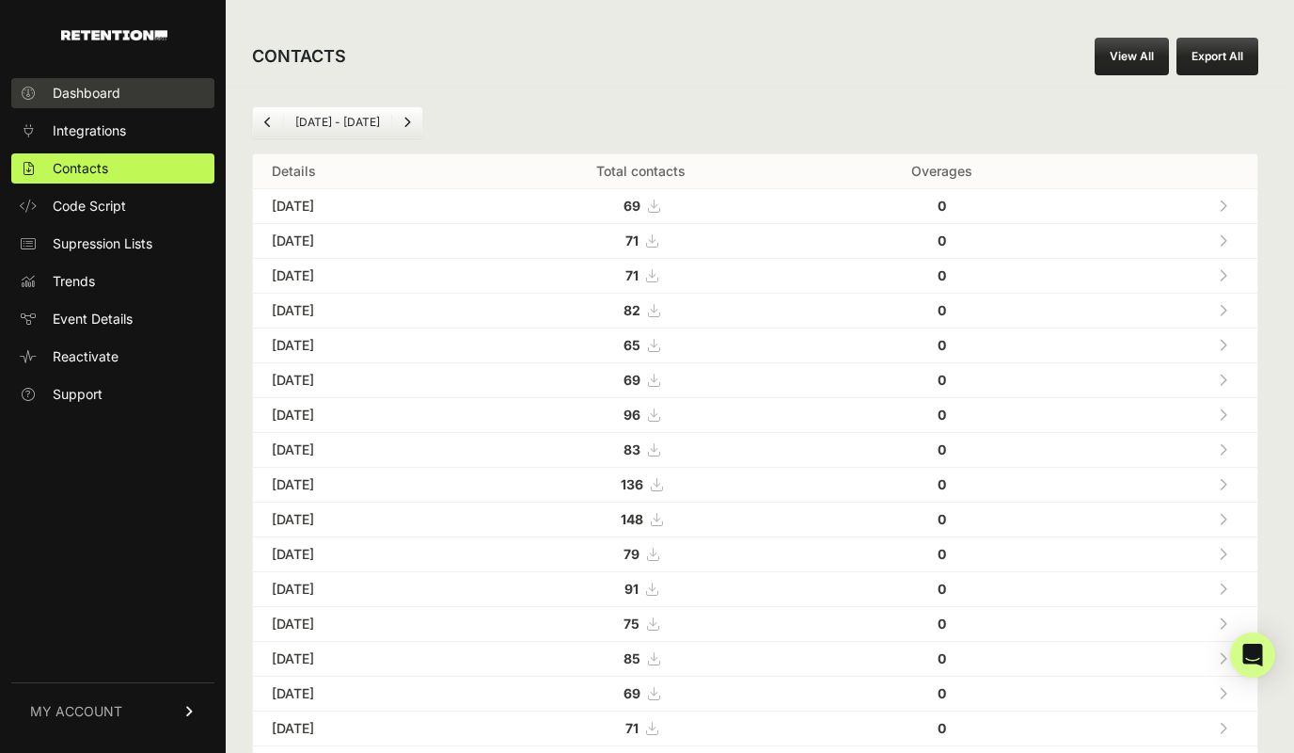
click at [78, 99] on span "Dashboard" at bounding box center [87, 93] width 68 height 19
